Goal: Information Seeking & Learning: Learn about a topic

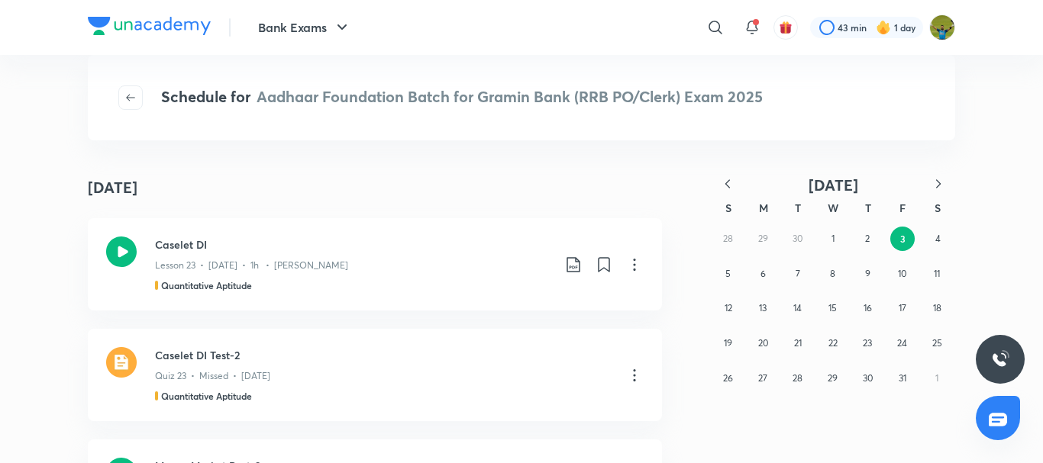
click at [728, 182] on icon "button" at bounding box center [727, 183] width 5 height 8
click at [930, 348] on button "27" at bounding box center [936, 343] width 24 height 24
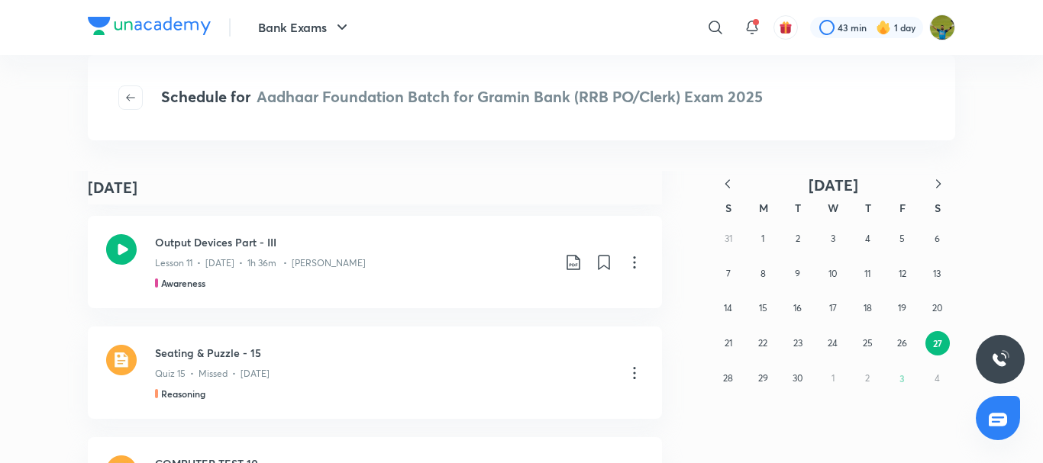
scroll to position [4619, 0]
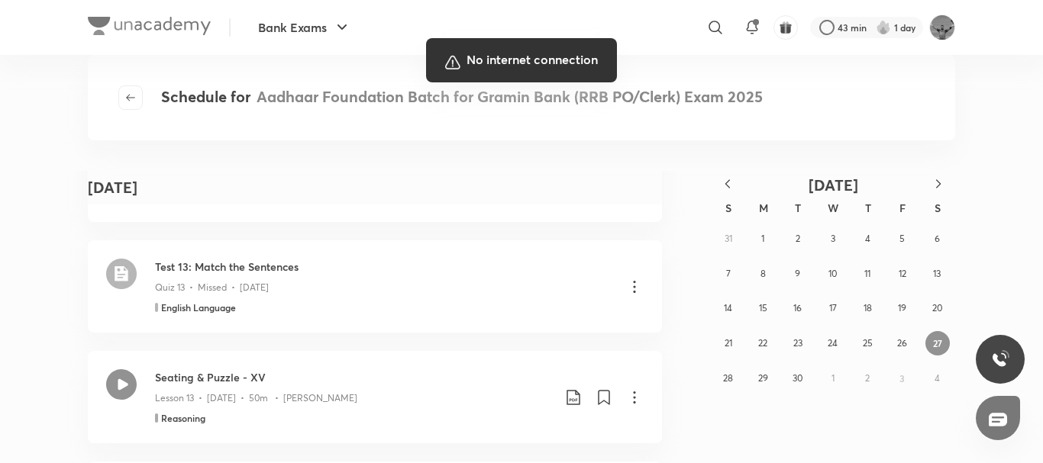
click at [358, 379] on div at bounding box center [521, 231] width 1043 height 463
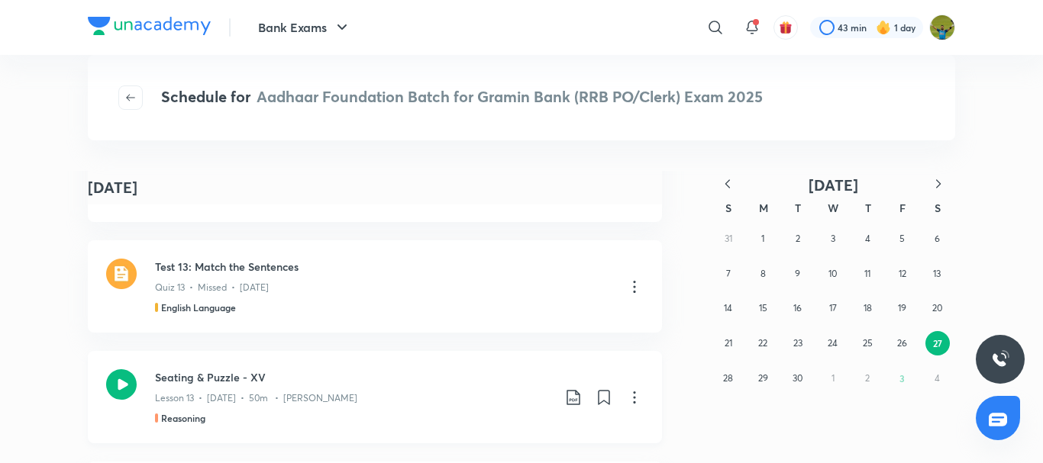
click at [327, 379] on h3 "Seating & Puzzle - XV" at bounding box center [353, 377] width 397 height 16
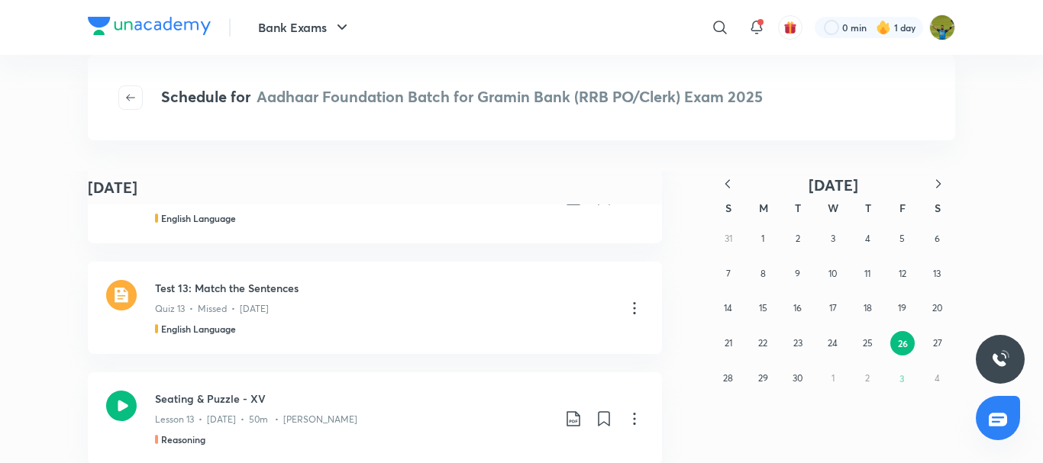
scroll to position [637, 0]
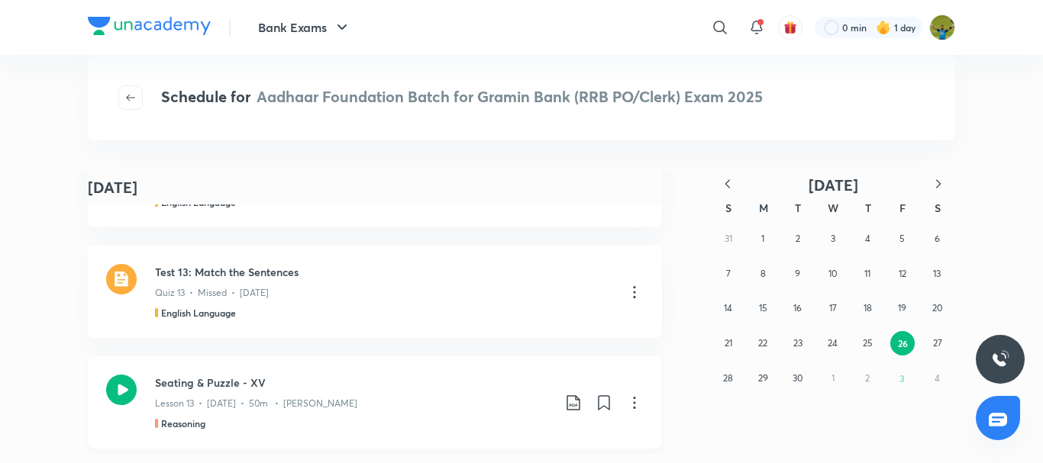
click at [379, 427] on div "Reasoning" at bounding box center [353, 424] width 397 height 14
